Goal: Navigation & Orientation: Find specific page/section

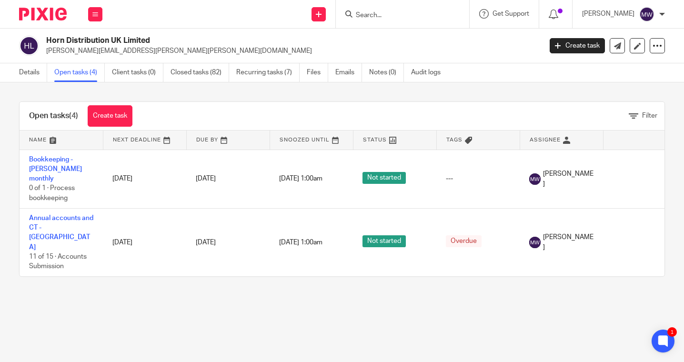
click at [191, 36] on h2 "Horn Distribution UK Limited" at bounding box center [242, 41] width 392 height 10
click at [662, 14] on div at bounding box center [663, 14] width 6 height 6
click at [285, 42] on h2 "Horn Distribution UK Limited" at bounding box center [242, 41] width 392 height 10
click at [102, 16] on button at bounding box center [95, 14] width 14 height 14
click at [96, 84] on link "Team" at bounding box center [90, 86] width 16 height 7
